Goal: Find specific page/section: Find specific page/section

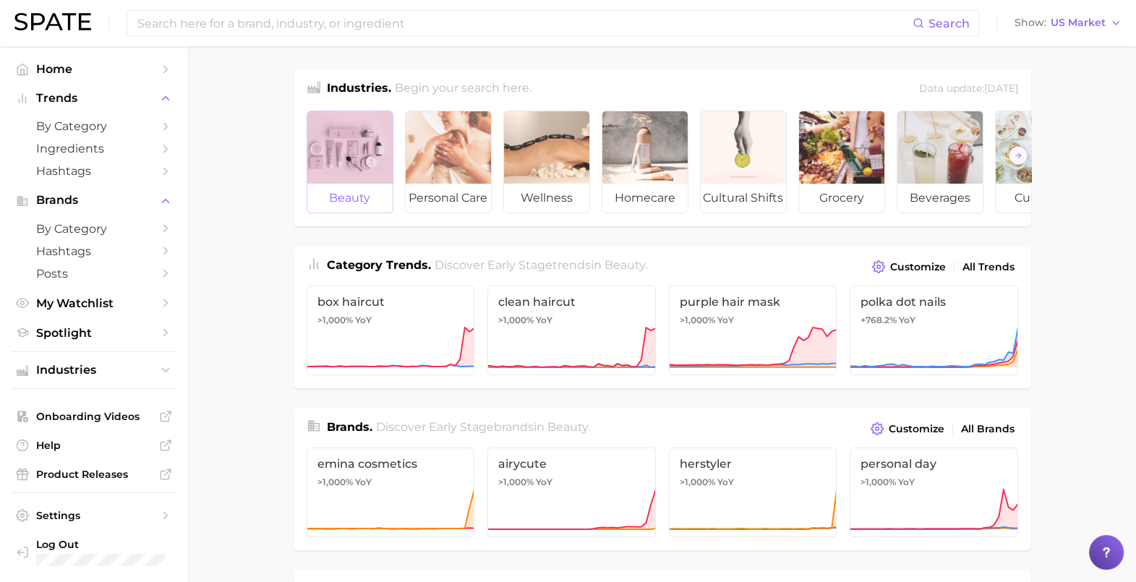
click at [339, 155] on div at bounding box center [349, 147] width 85 height 72
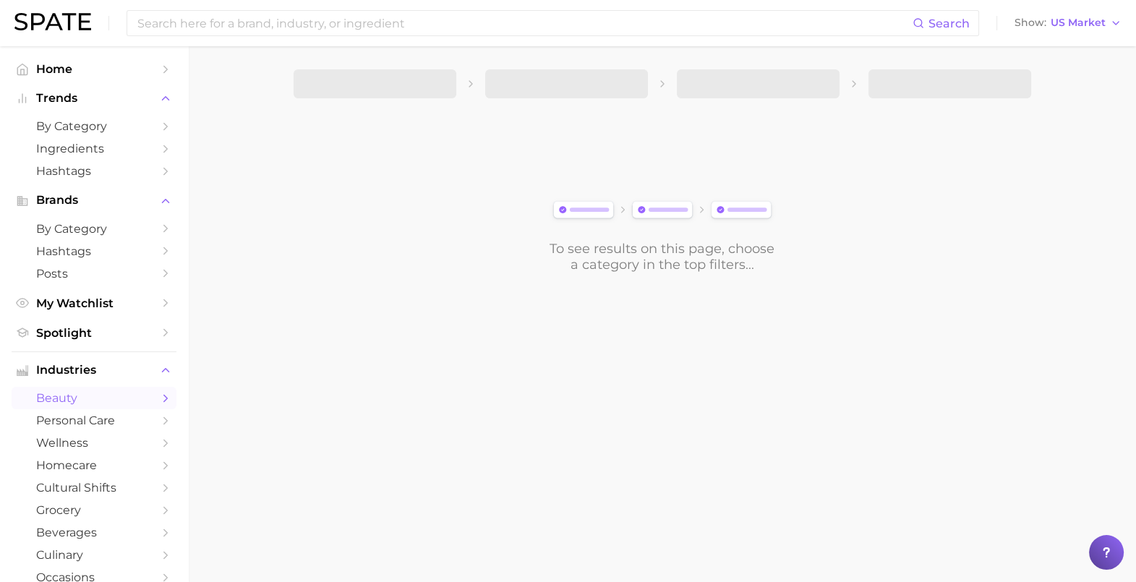
click at [339, 155] on div "To see results on this page, choose a category in the top filters..." at bounding box center [663, 191] width 738 height 161
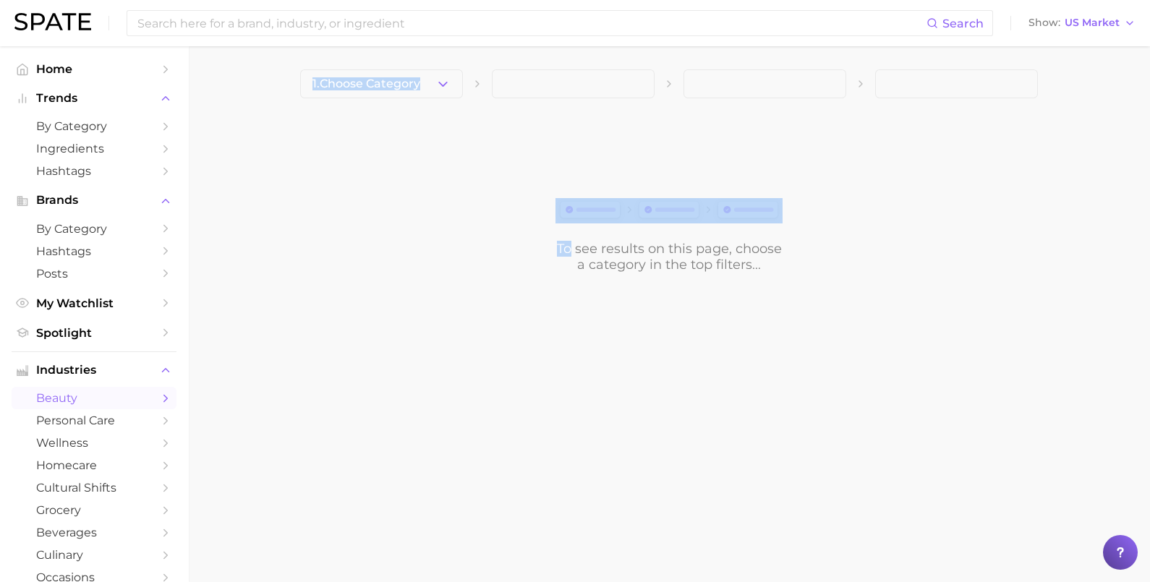
click at [304, 170] on div "To see results on this page, choose a category in the top filters..." at bounding box center [669, 191] width 738 height 161
